Goal: Information Seeking & Learning: Learn about a topic

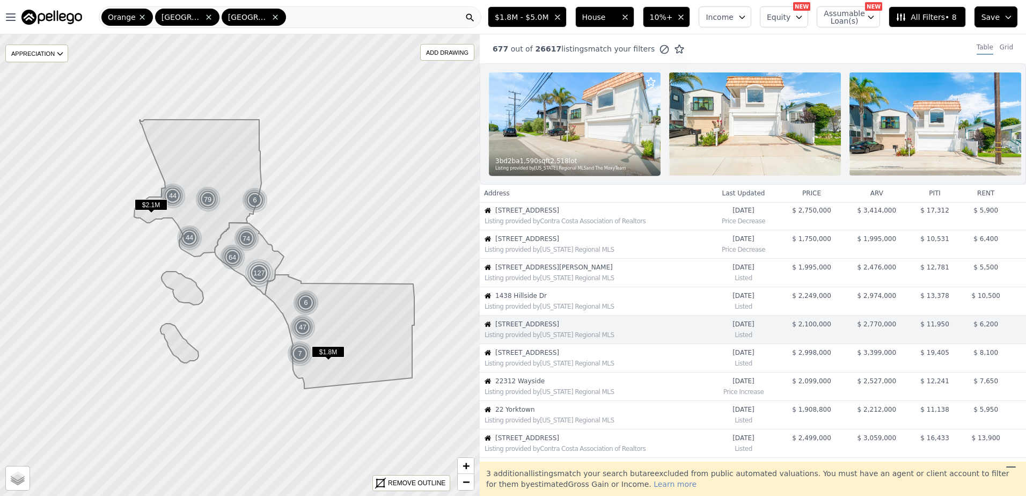
scroll to position [84, 0]
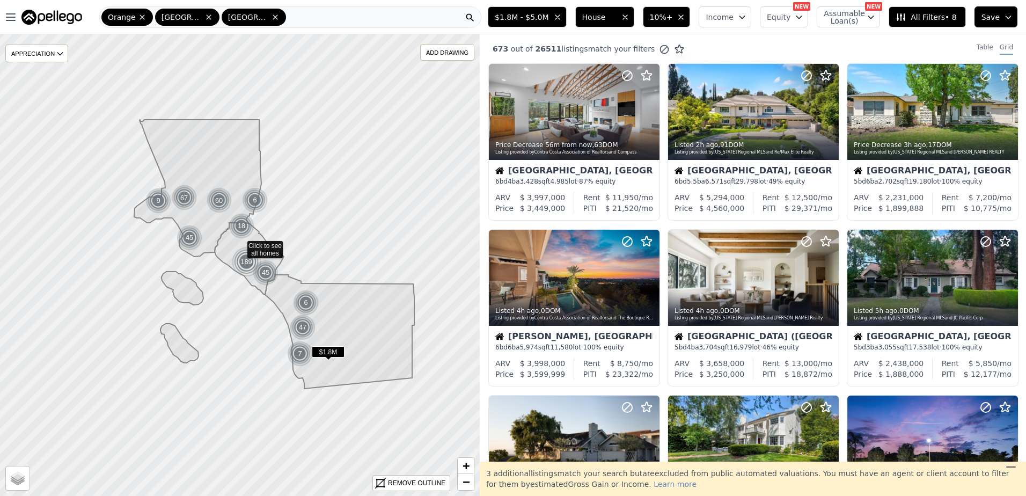
click at [978, 42] on div "673 out of 26511 listings match your filters Table Grid" at bounding box center [753, 48] width 547 height 29
click at [980, 45] on div "Table" at bounding box center [985, 49] width 17 height 12
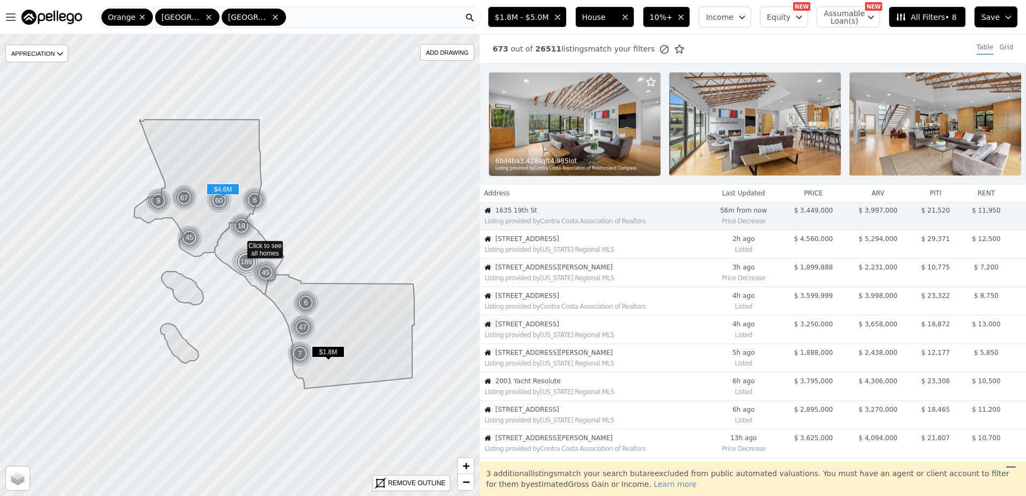
click at [554, 243] on span "[STREET_ADDRESS]" at bounding box center [601, 239] width 210 height 9
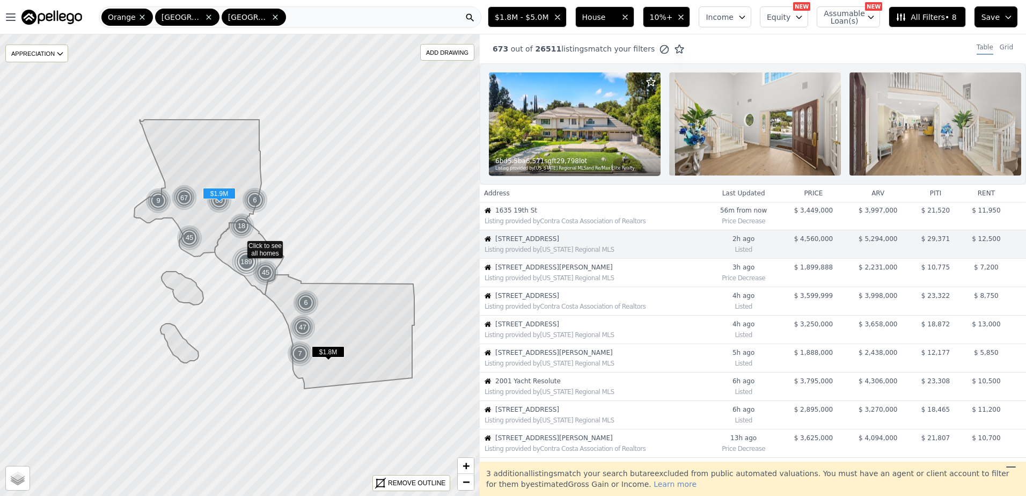
click at [540, 280] on div "Listing provided by [US_STATE] Regional MLS" at bounding box center [592, 277] width 225 height 11
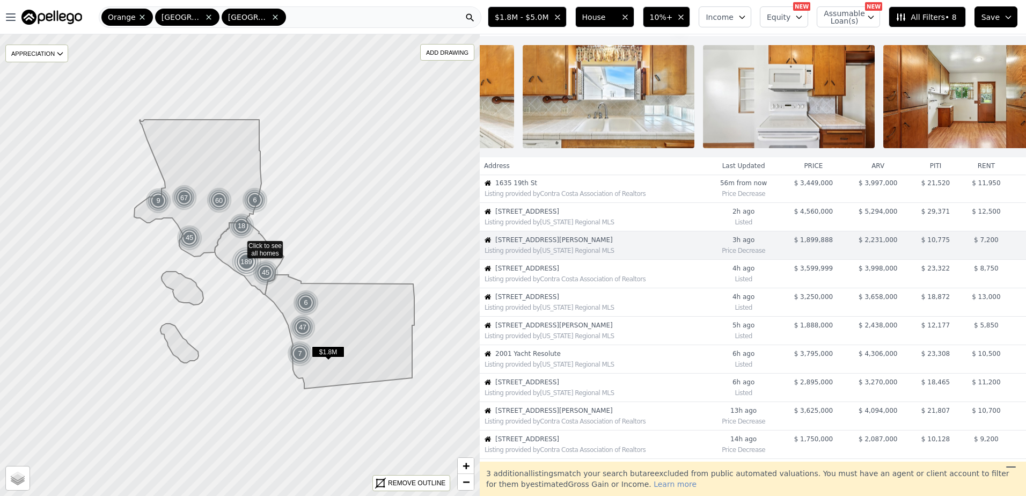
scroll to position [0, 2957]
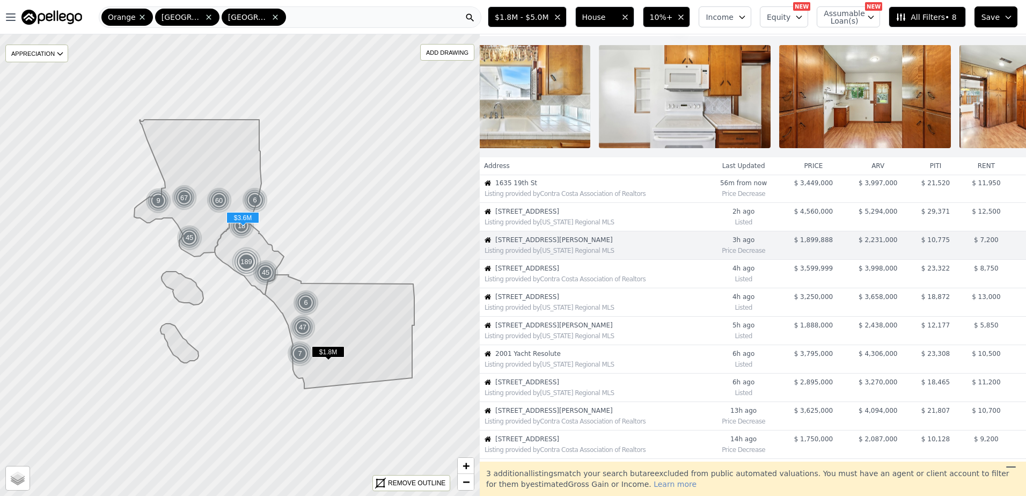
click at [562, 282] on div "Listing provided by Contra Costa Association of Realtors" at bounding box center [592, 278] width 225 height 11
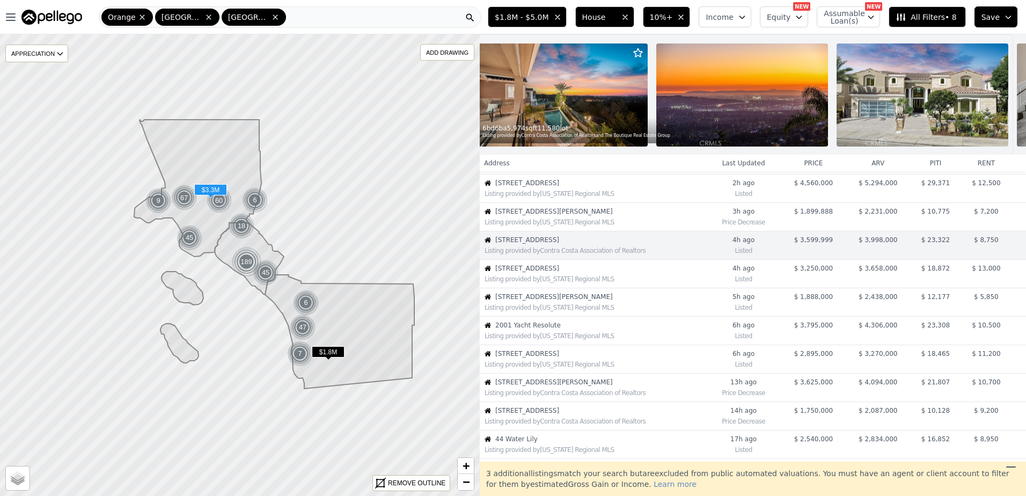
scroll to position [0, 0]
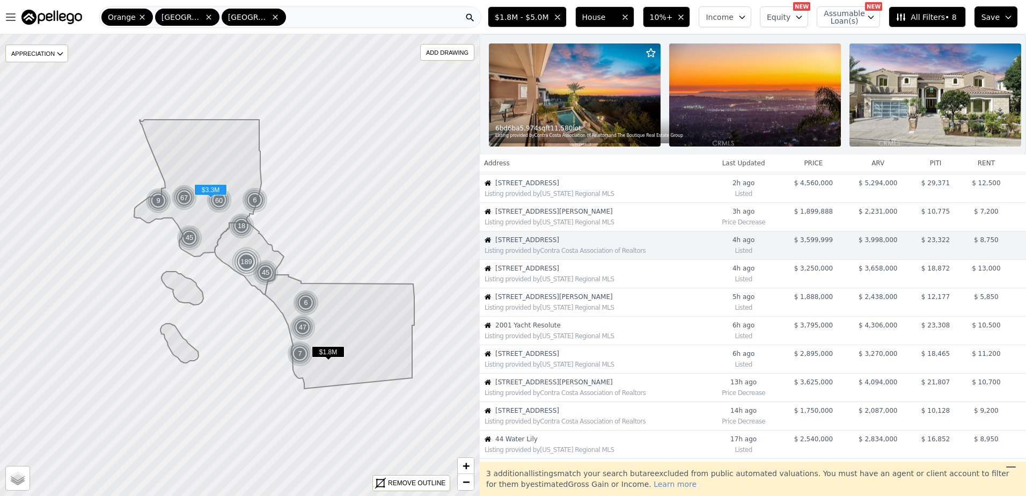
click at [539, 283] on div "Listing provided by [US_STATE] Regional MLS" at bounding box center [595, 279] width 221 height 9
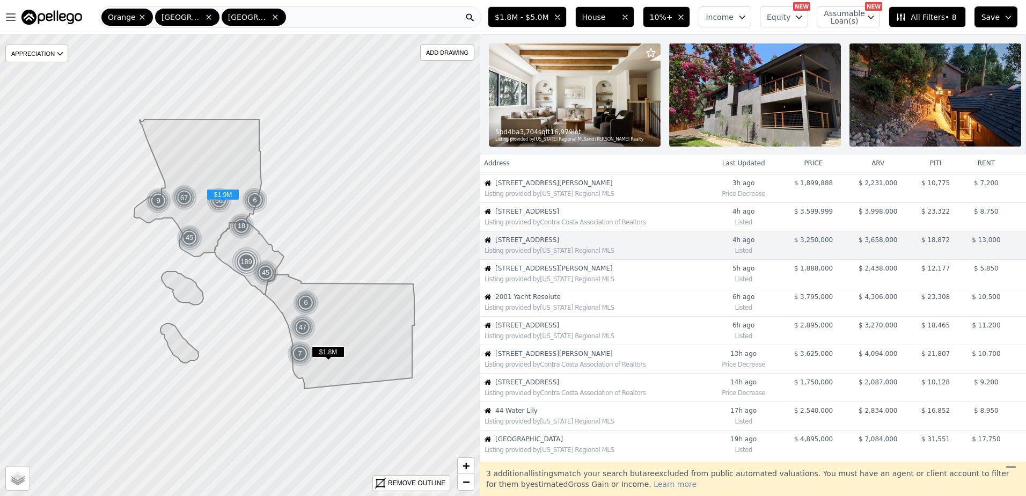
click at [542, 283] on div "Listing provided by [US_STATE] Regional MLS" at bounding box center [595, 279] width 221 height 9
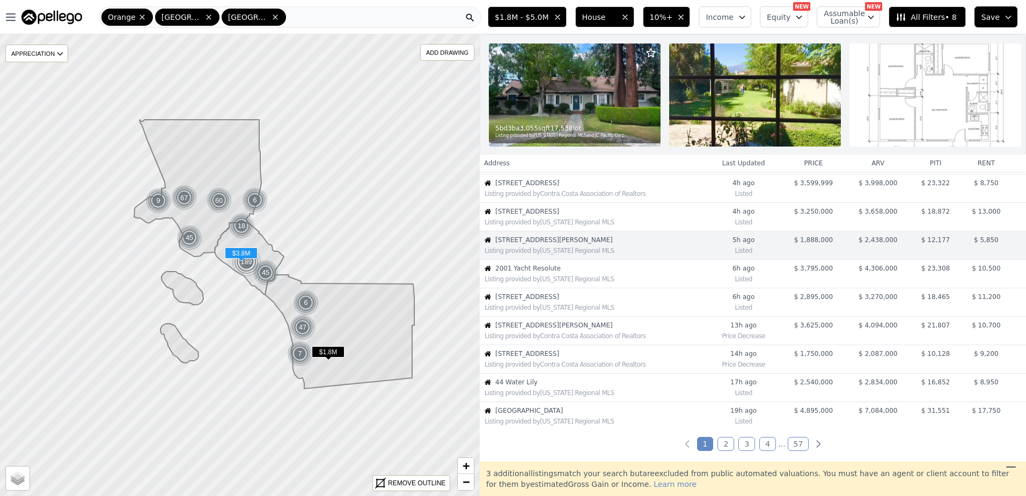
click at [595, 283] on div "Listing provided by [US_STATE] Regional MLS" at bounding box center [595, 279] width 221 height 9
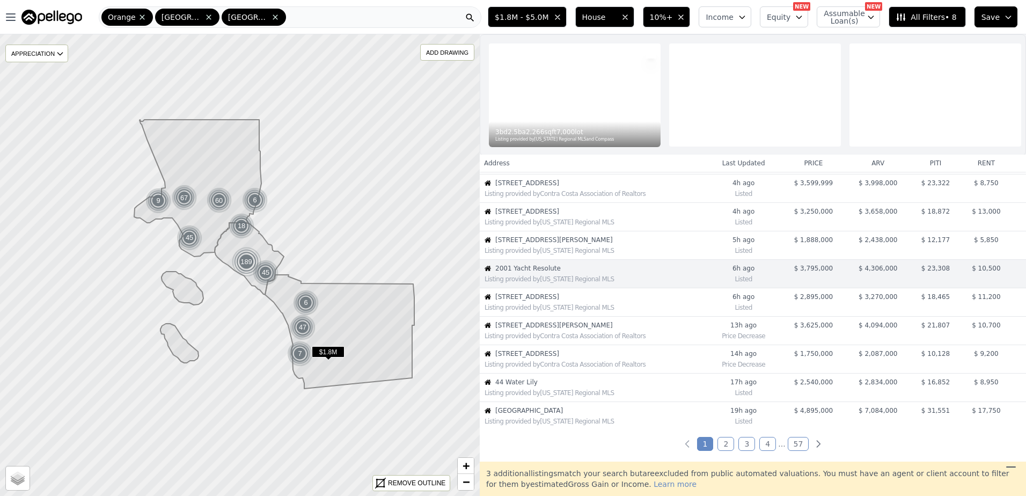
scroll to position [141, 0]
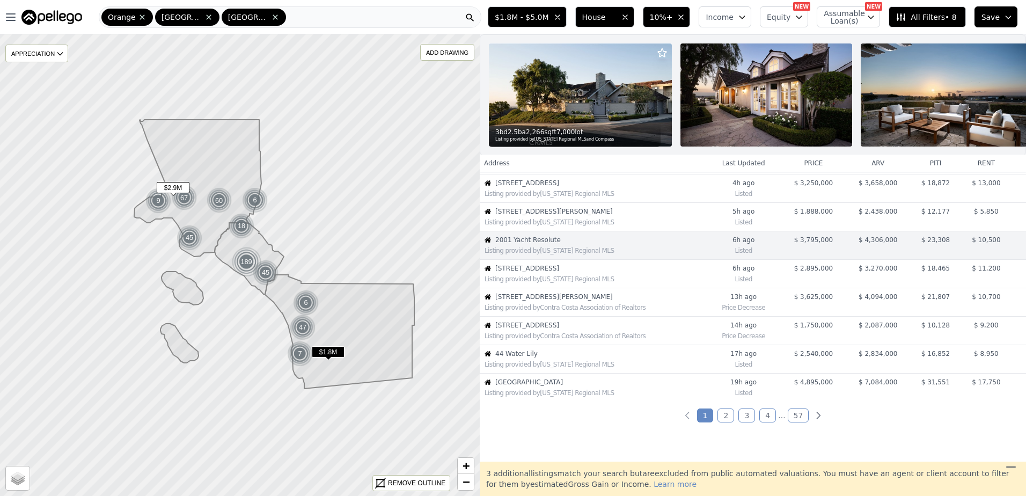
click at [585, 273] on span "[STREET_ADDRESS]" at bounding box center [601, 268] width 210 height 9
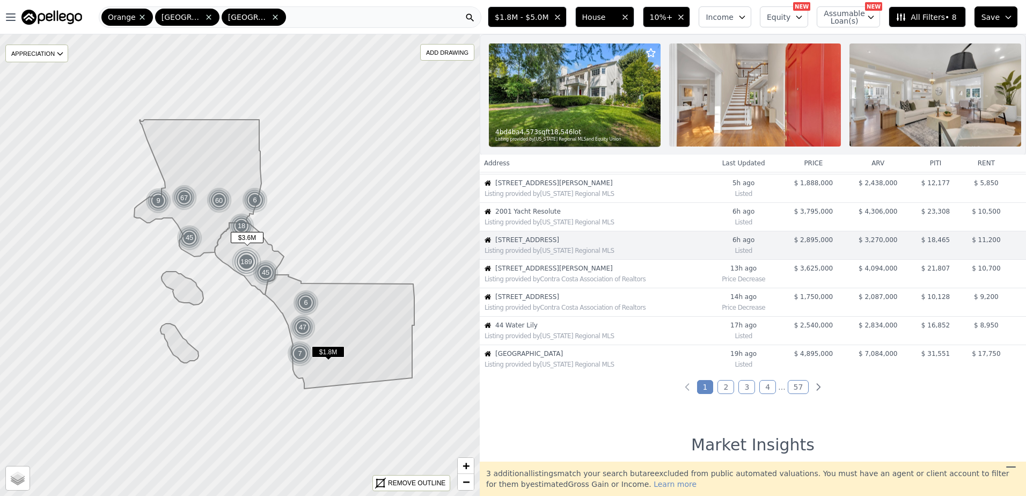
click at [585, 273] on span "[STREET_ADDRESS][PERSON_NAME]" at bounding box center [601, 268] width 210 height 9
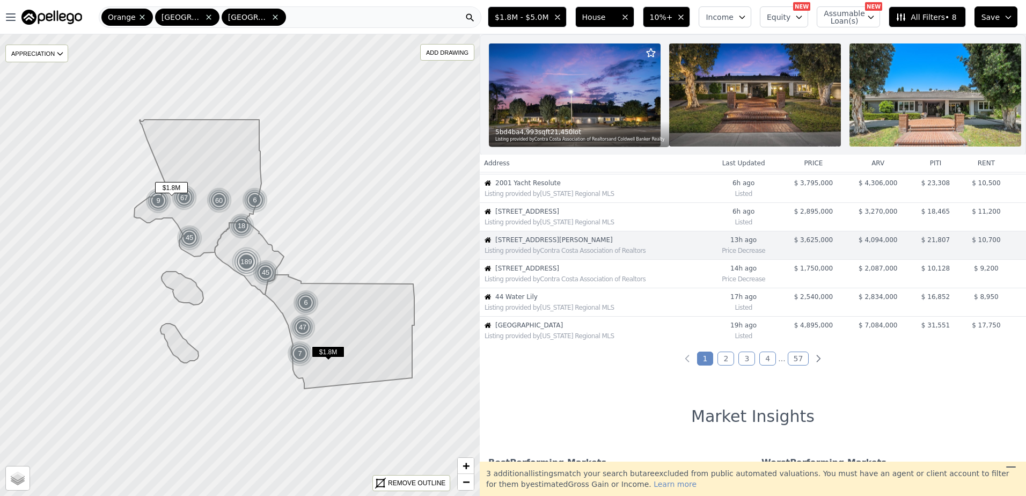
click at [585, 273] on span "[STREET_ADDRESS]" at bounding box center [601, 268] width 210 height 9
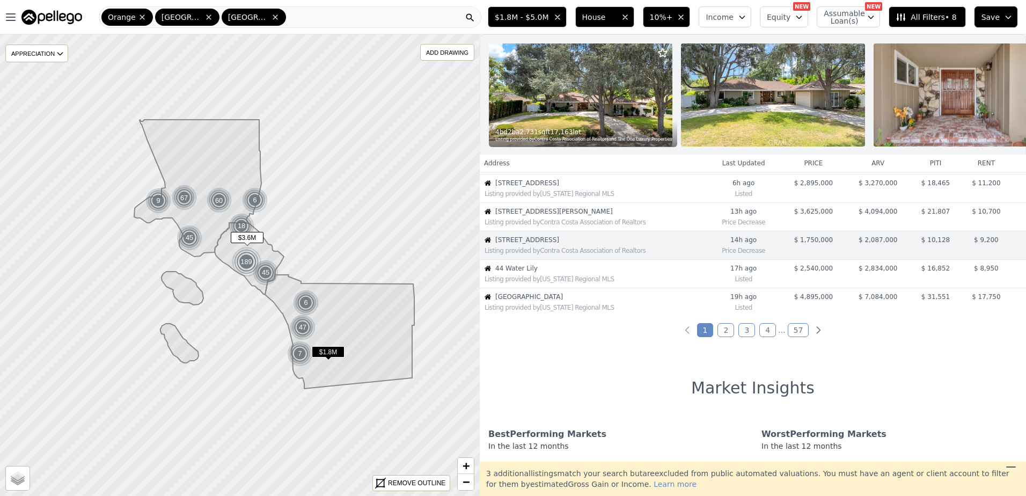
click at [554, 216] on span "[STREET_ADDRESS][PERSON_NAME]" at bounding box center [601, 211] width 210 height 9
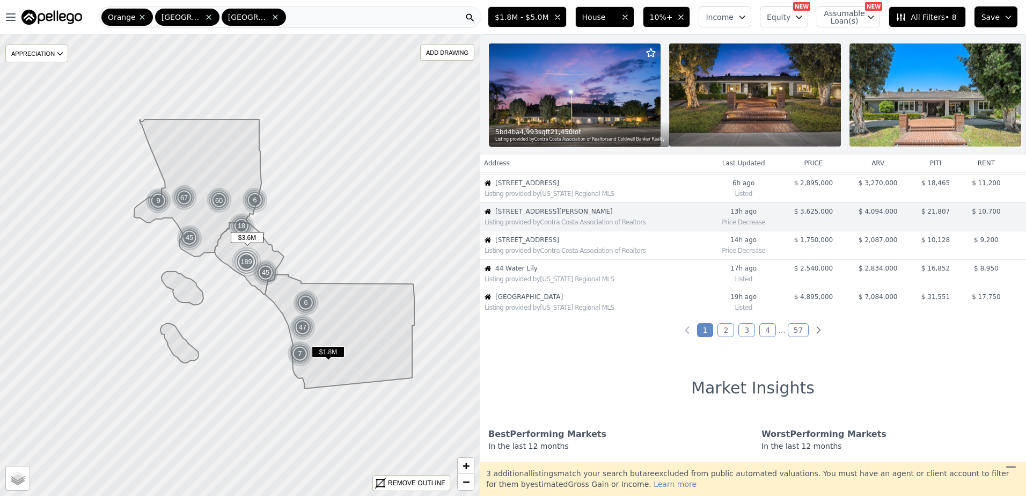
scroll to position [198, 0]
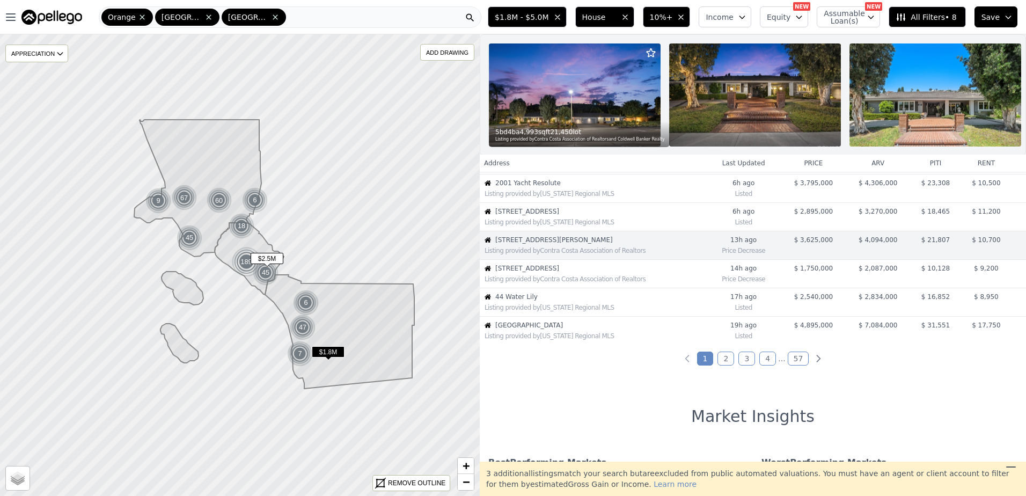
click at [545, 301] on span "44 Water Lily" at bounding box center [601, 297] width 210 height 9
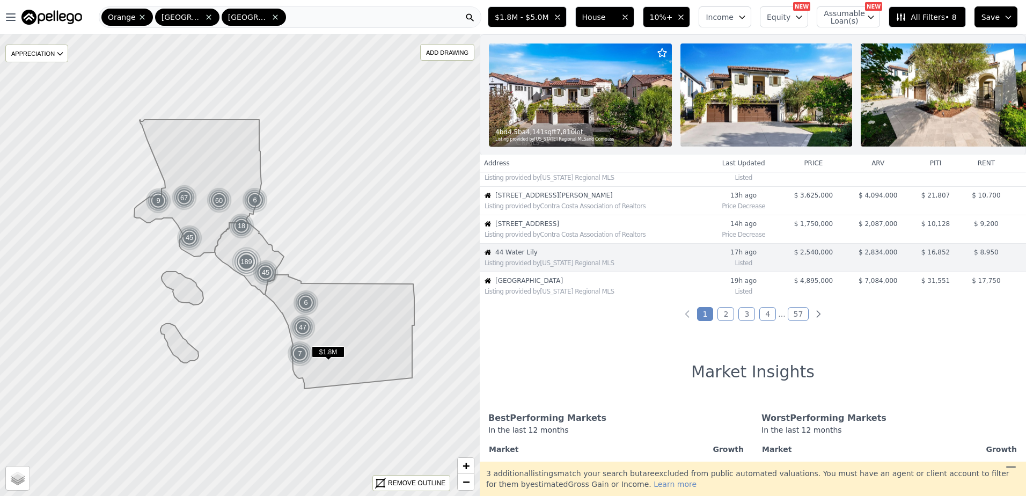
scroll to position [255, 0]
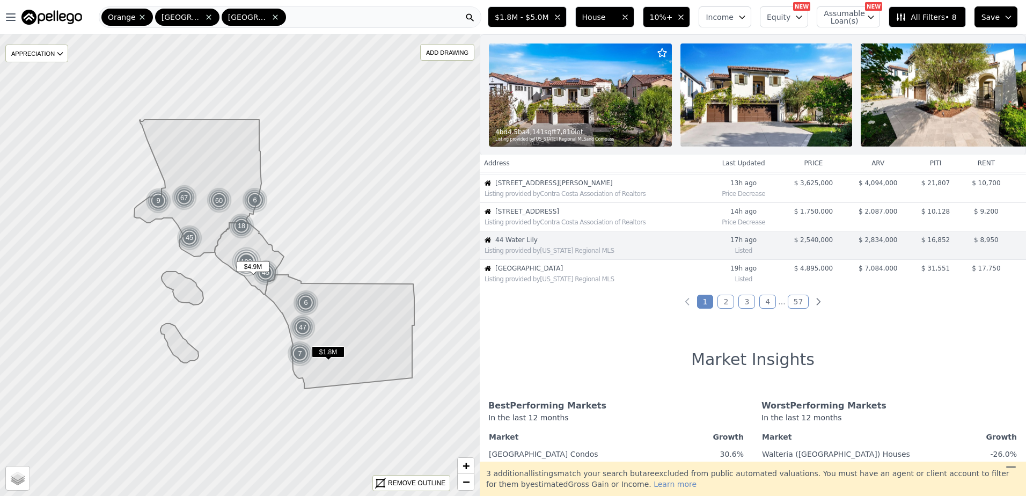
click at [549, 283] on div "Listing provided by [US_STATE] Regional MLS" at bounding box center [595, 279] width 221 height 9
